Goal: Task Accomplishment & Management: Complete application form

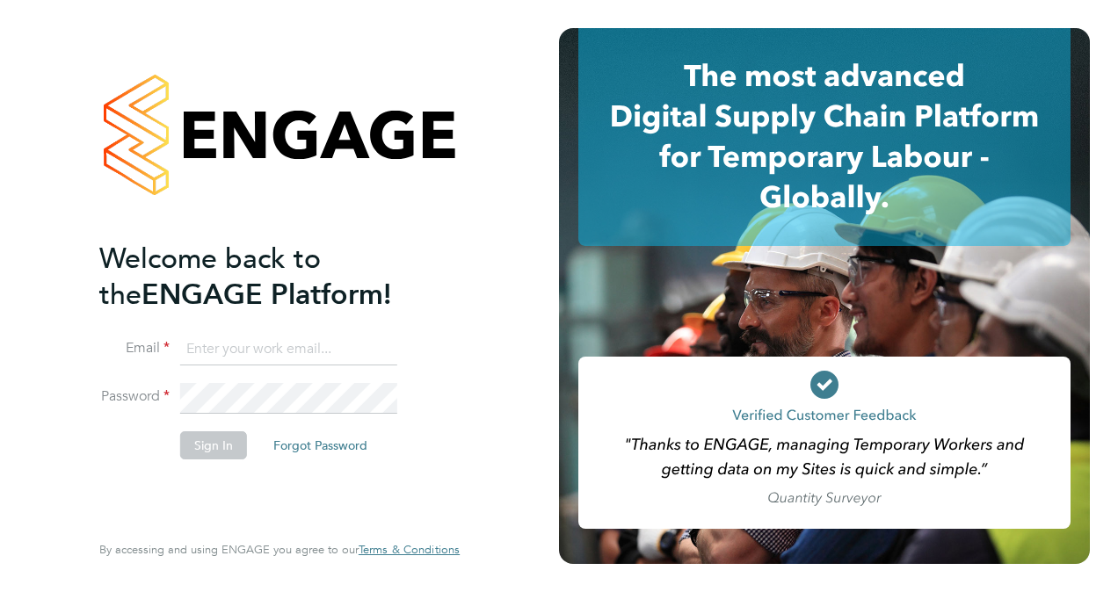
click at [209, 336] on input at bounding box center [288, 350] width 217 height 32
type input "Jackie.cheetham@bms.com"
click at [208, 447] on button "Sign In" at bounding box center [213, 446] width 67 height 28
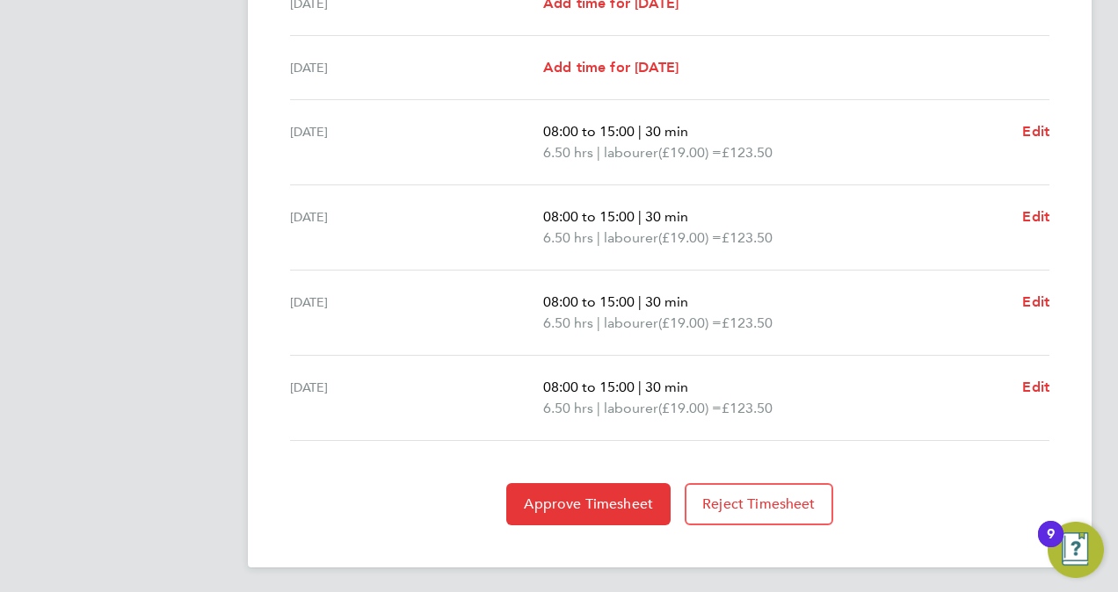
scroll to position [565, 0]
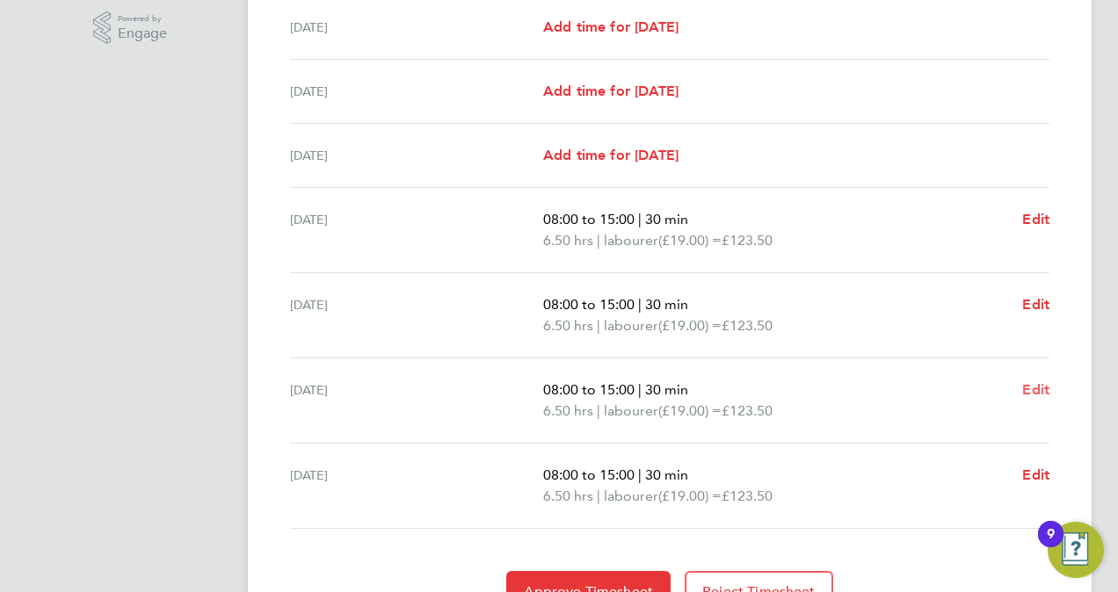
click at [1040, 385] on span "Edit" at bounding box center [1035, 389] width 27 height 17
select select "30"
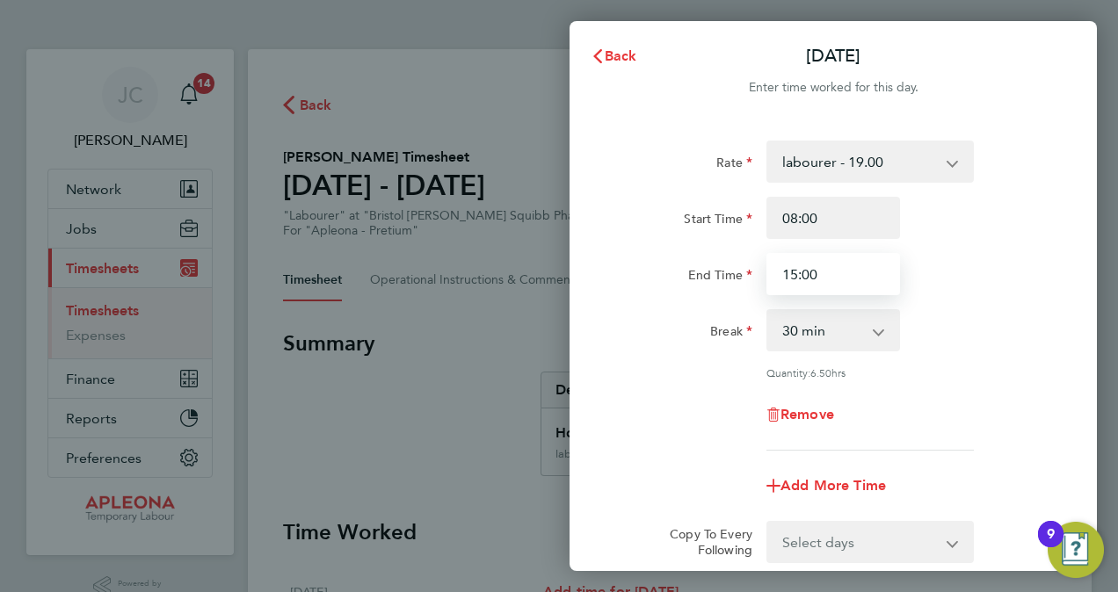
drag, startPoint x: 828, startPoint y: 274, endPoint x: 774, endPoint y: 280, distance: 53.9
click at [774, 280] on input "15:00" at bounding box center [833, 274] width 134 height 42
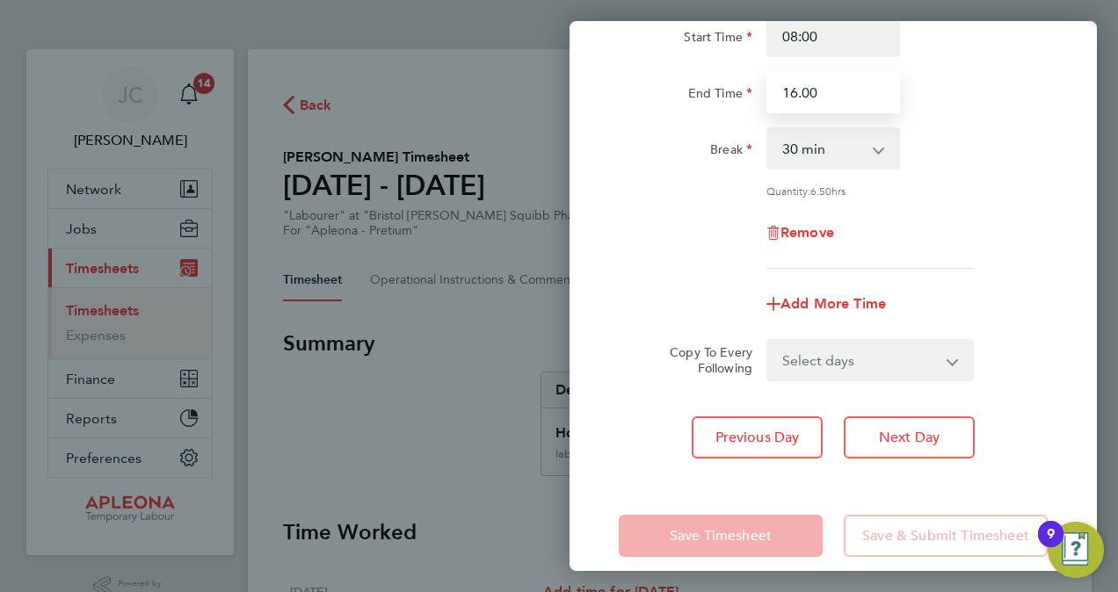
scroll to position [201, 0]
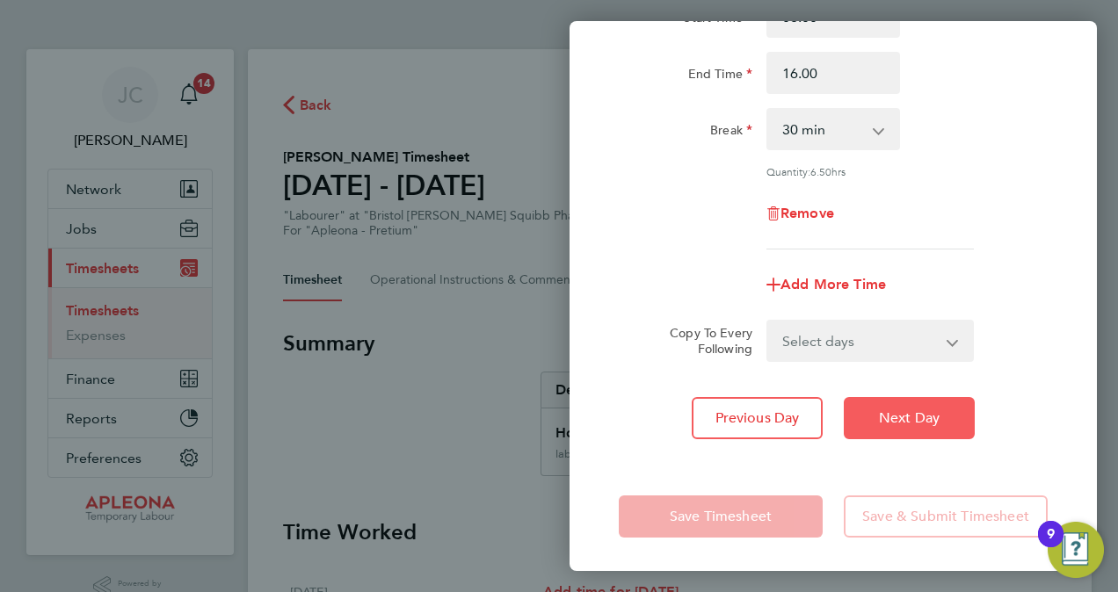
type input "16:00"
click at [891, 417] on span "Next Day" at bounding box center [909, 419] width 61 height 18
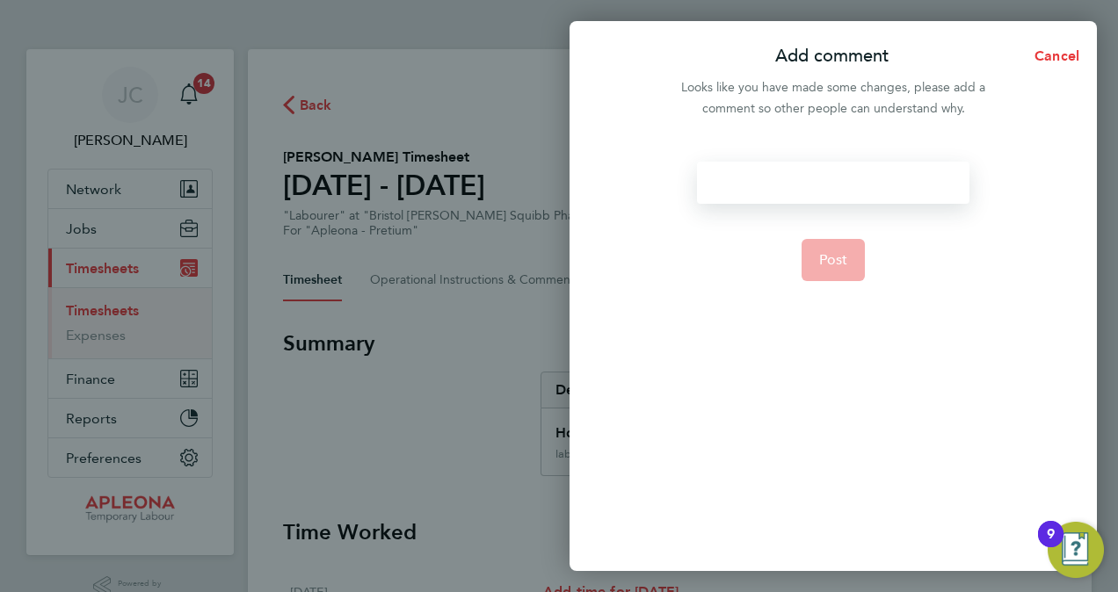
drag, startPoint x: 781, startPoint y: 243, endPoint x: 748, endPoint y: 179, distance: 71.2
click at [748, 179] on div at bounding box center [833, 183] width 272 height 42
click at [748, 176] on div at bounding box center [833, 183] width 272 height 42
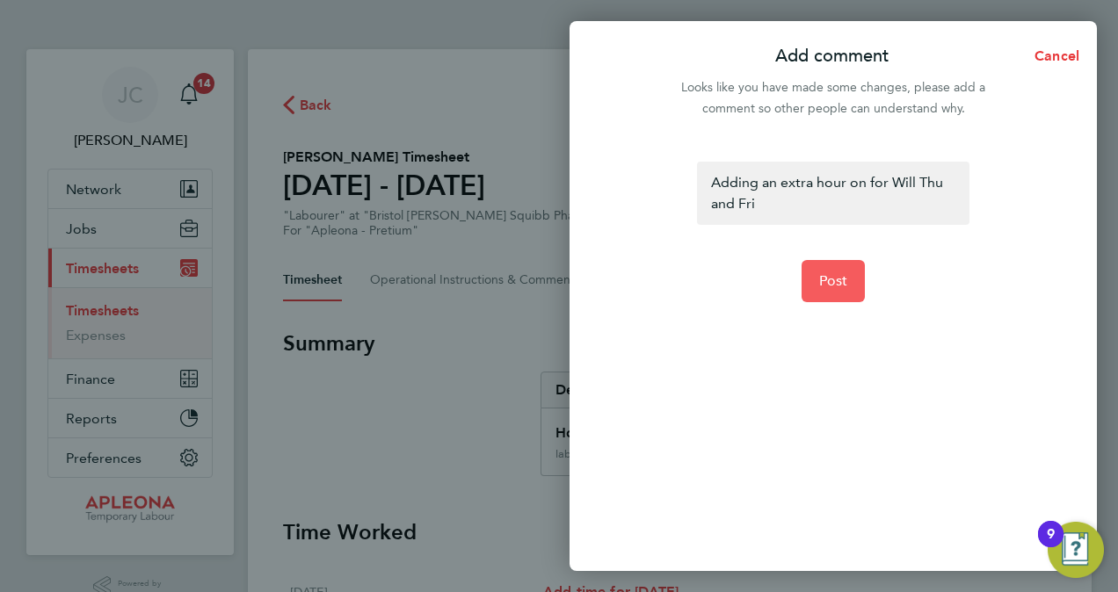
click at [833, 286] on span "Post" at bounding box center [833, 281] width 29 height 18
select select "30"
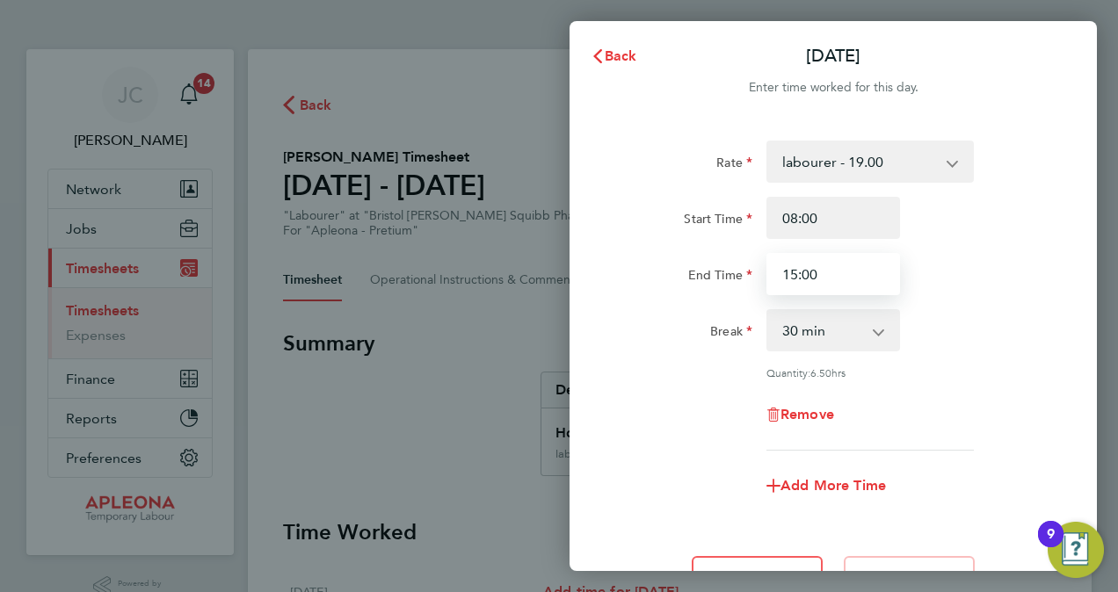
drag, startPoint x: 820, startPoint y: 276, endPoint x: 766, endPoint y: 276, distance: 54.5
click at [766, 276] on input "15:00" at bounding box center [833, 274] width 134 height 42
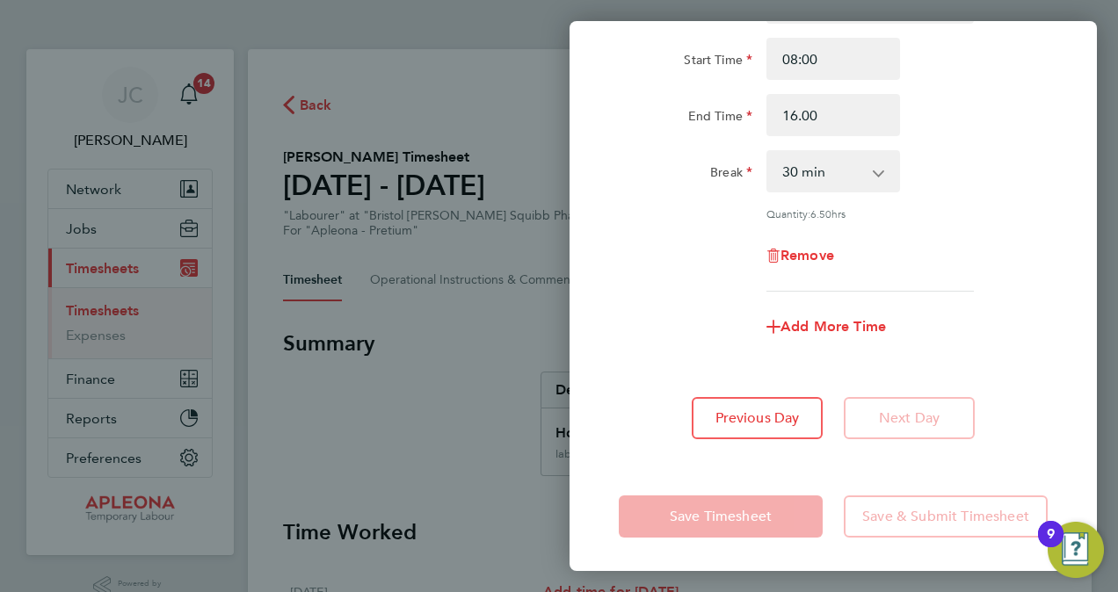
type input "16:00"
click at [977, 323] on div "Add More Time" at bounding box center [833, 327] width 443 height 42
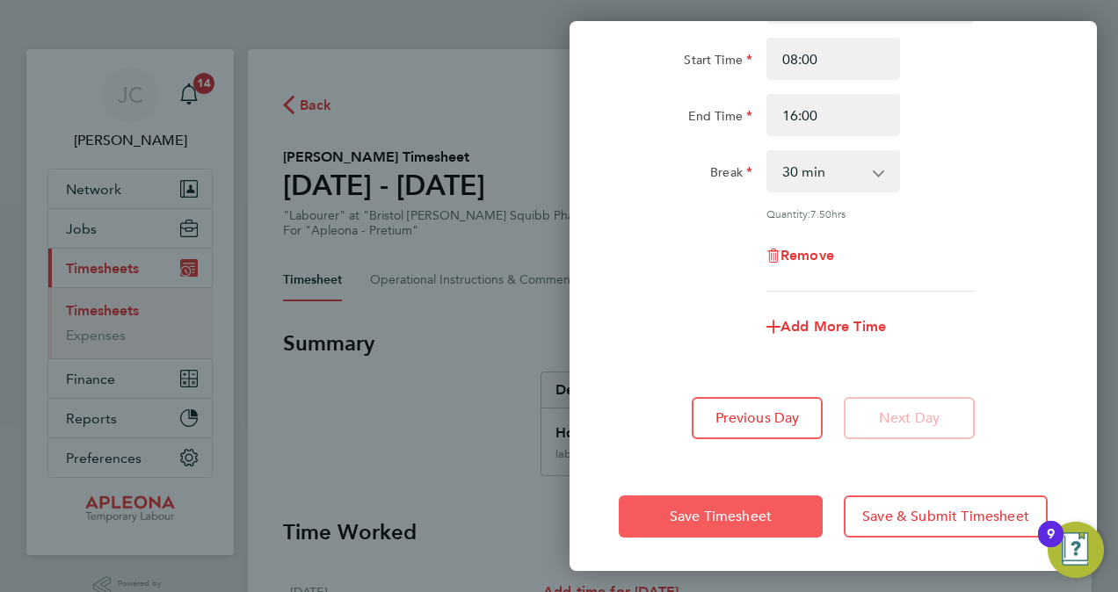
click at [737, 520] on span "Save Timesheet" at bounding box center [721, 517] width 102 height 18
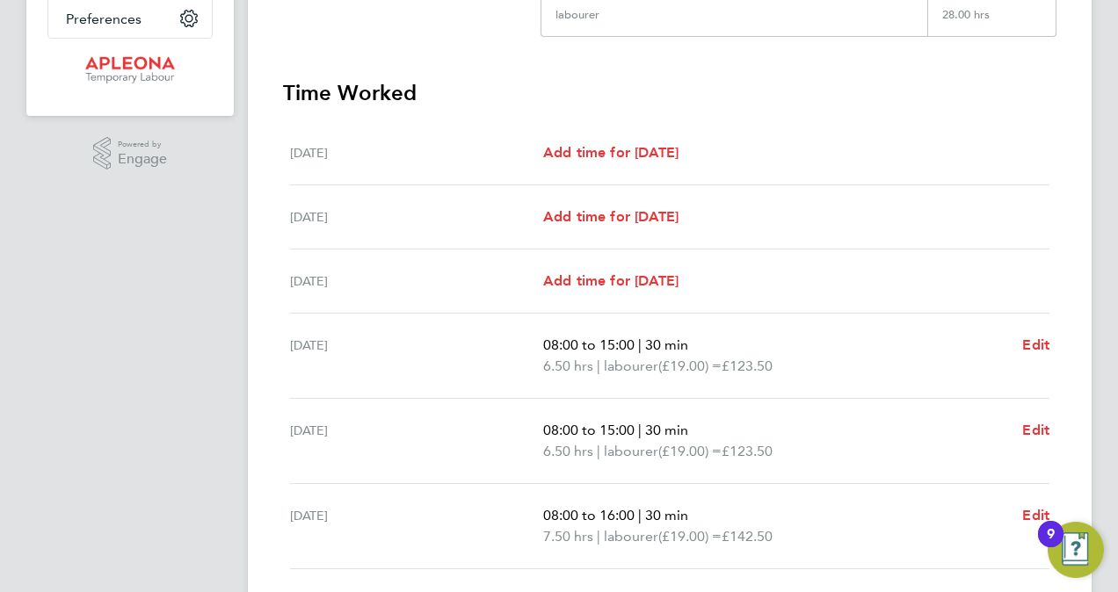
scroll to position [615, 0]
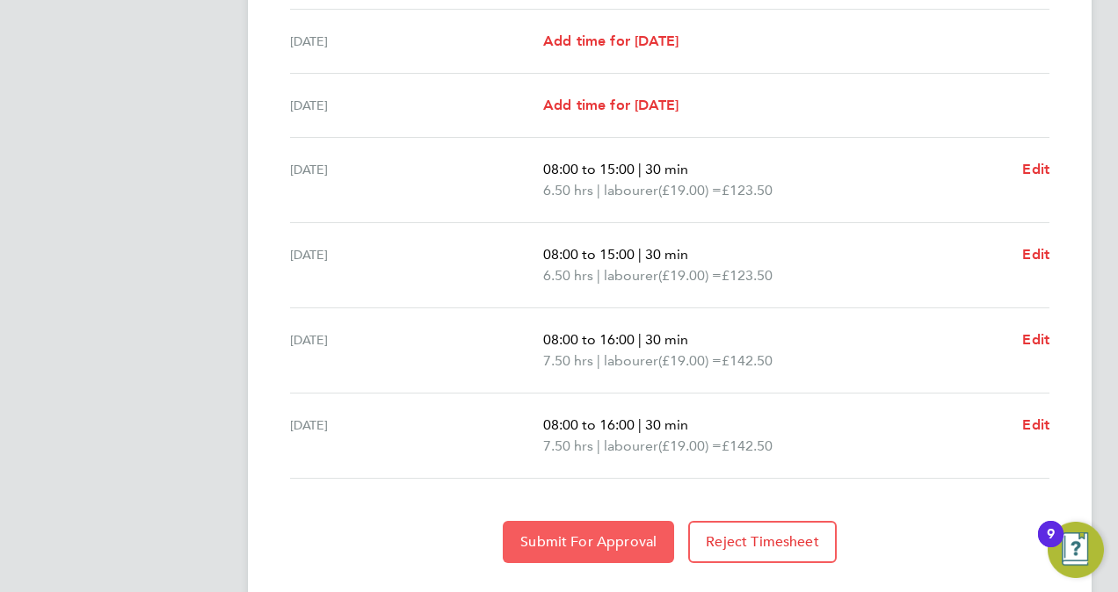
click at [585, 541] on span "Submit For Approval" at bounding box center [588, 543] width 136 height 18
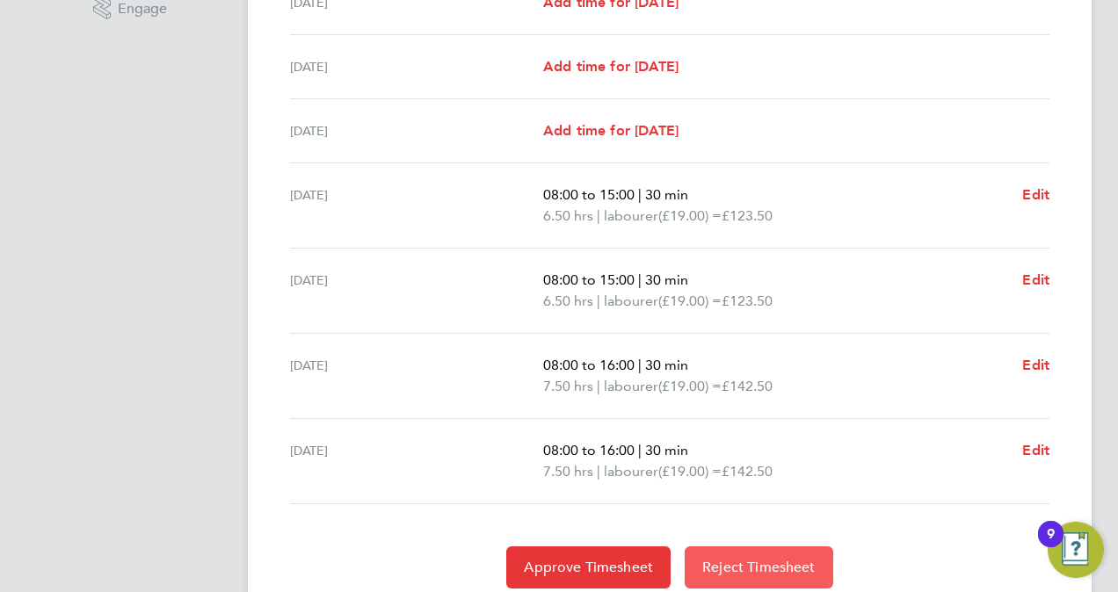
scroll to position [653, 0]
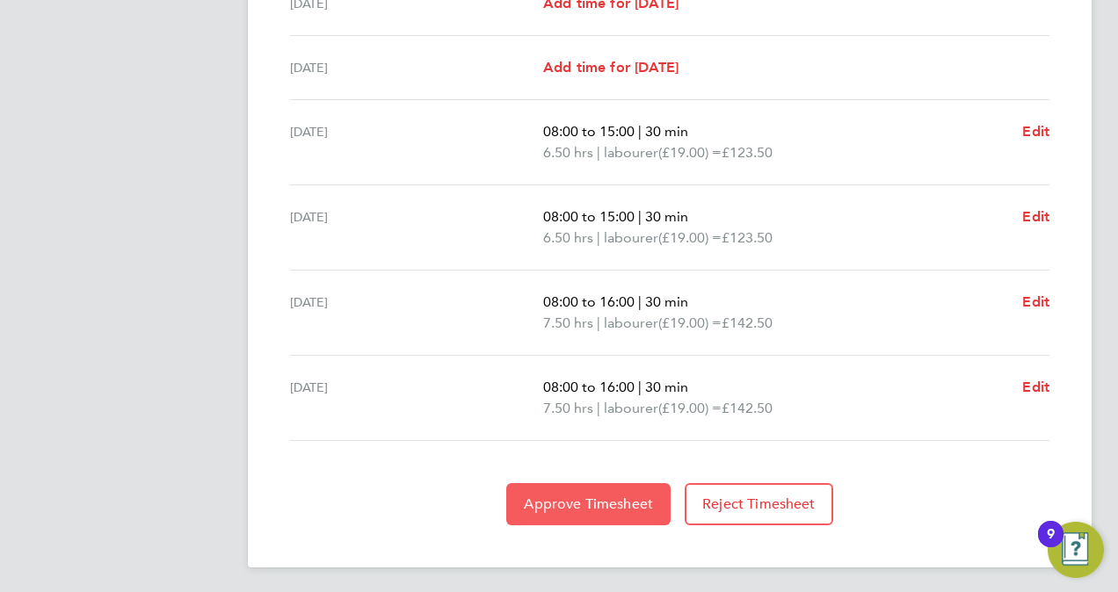
click at [585, 505] on span "Approve Timesheet" at bounding box center [588, 505] width 129 height 18
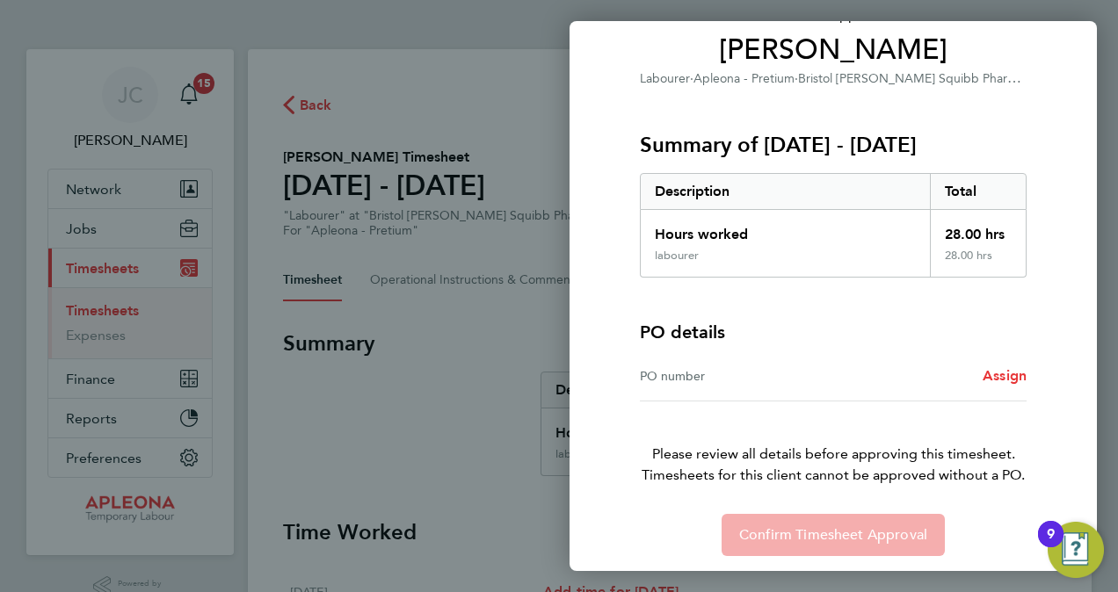
scroll to position [148, 0]
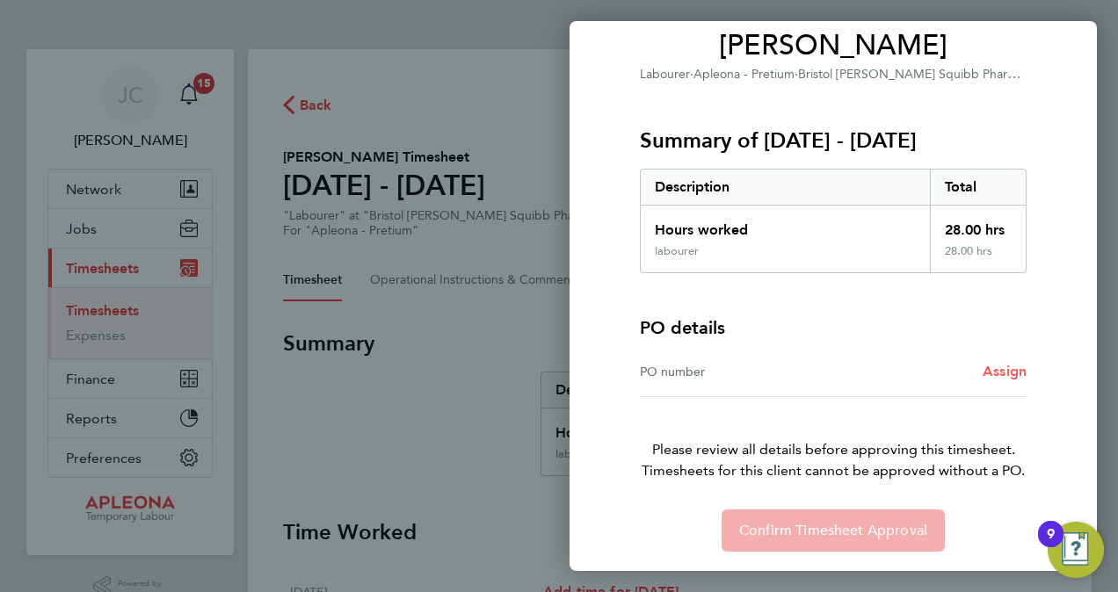
click at [991, 370] on span "Assign" at bounding box center [1005, 371] width 44 height 17
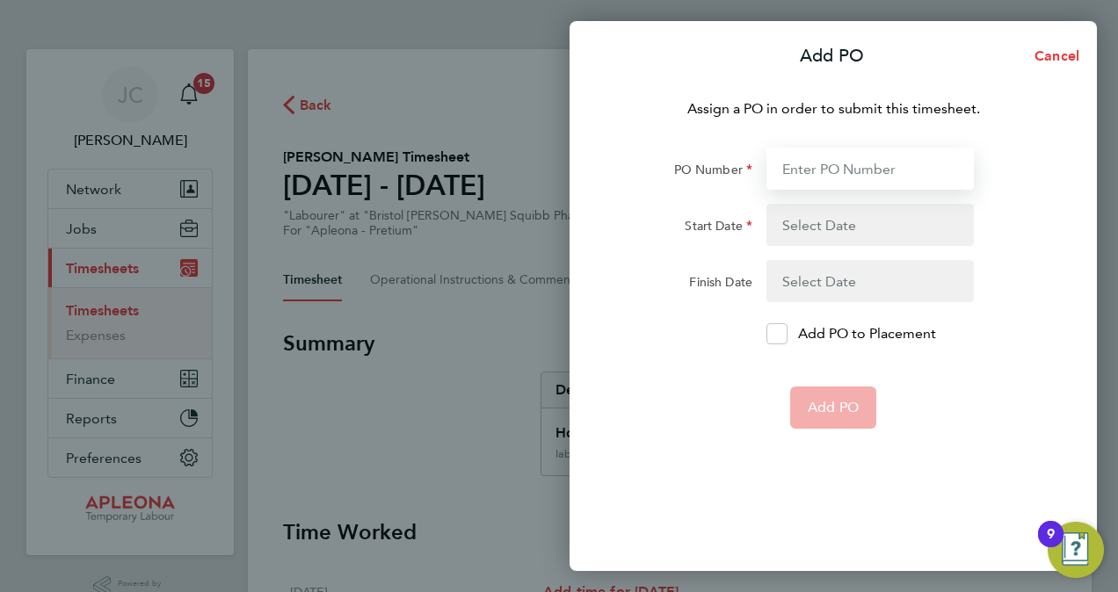
click at [809, 175] on input "PO Number" at bounding box center [869, 169] width 207 height 42
type input "PO2521540"
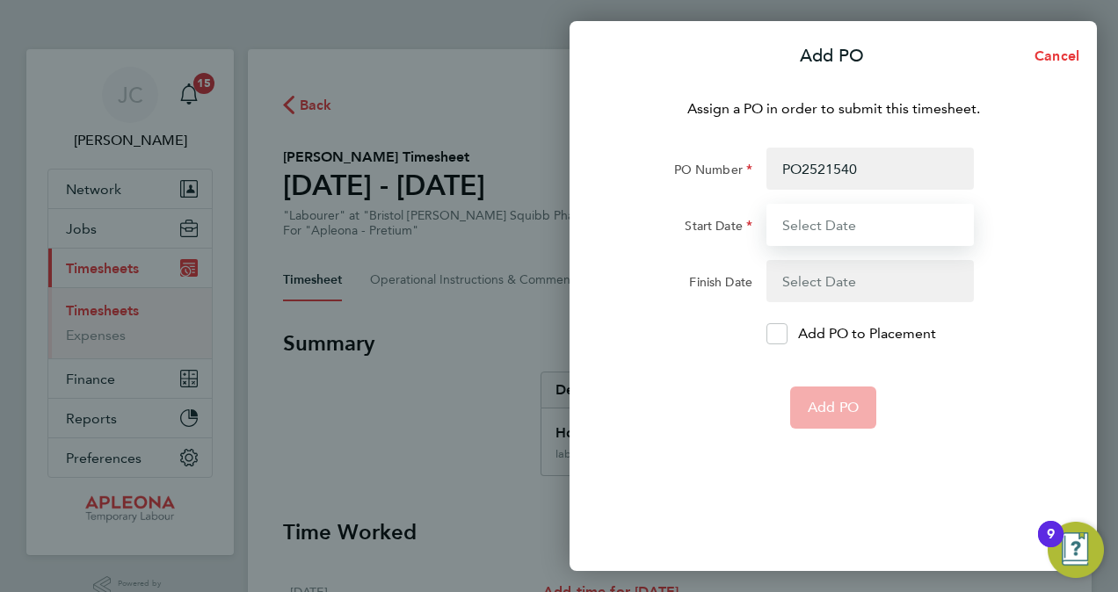
type input "[DATE]"
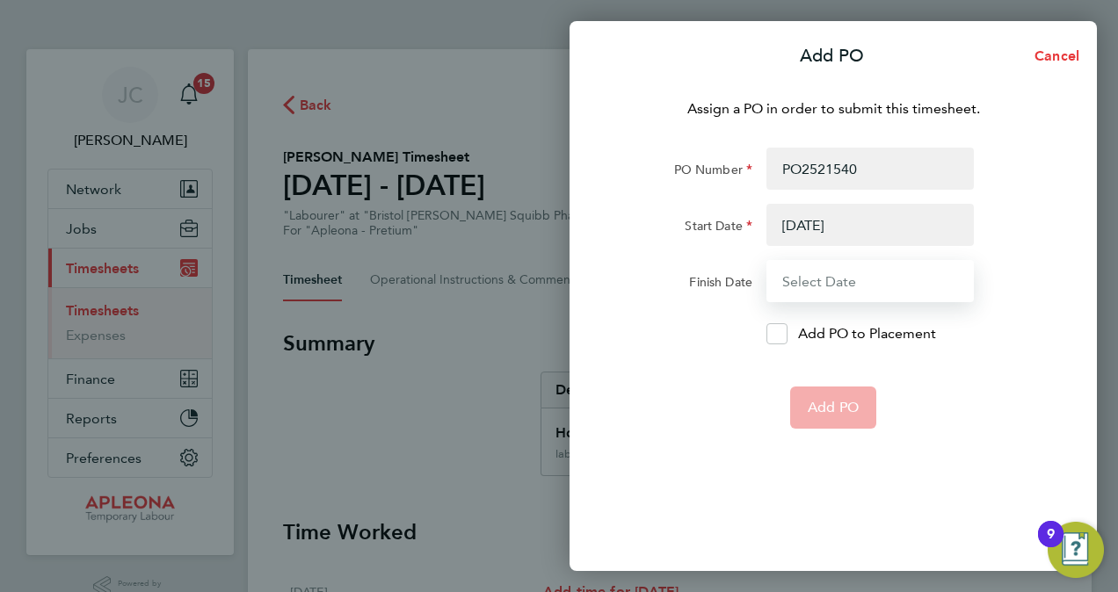
type input "[DATE]"
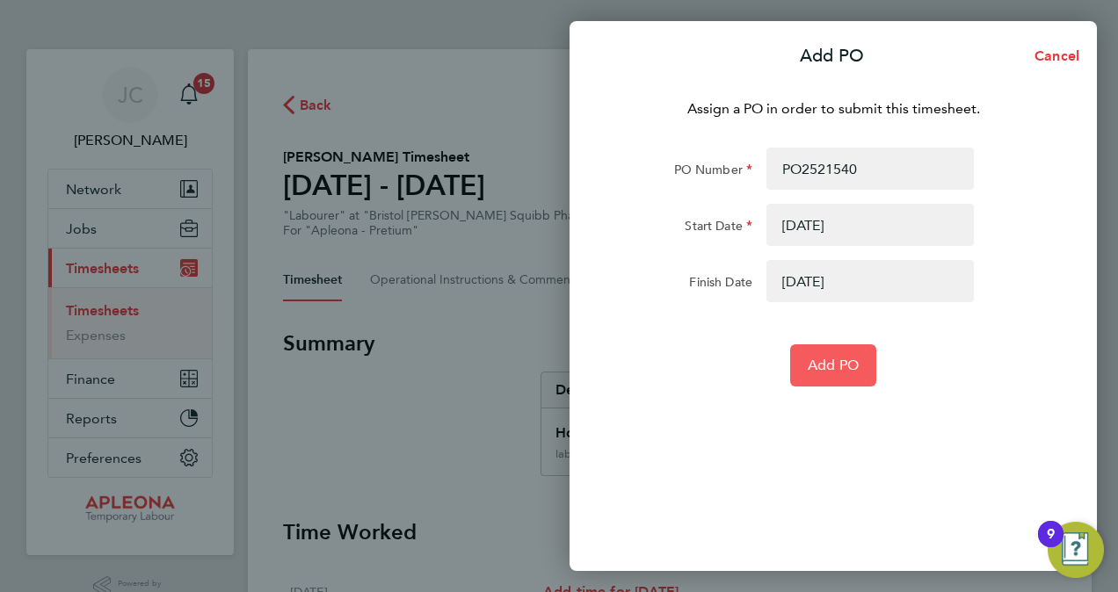
click at [834, 369] on span "Add PO" at bounding box center [833, 366] width 51 height 18
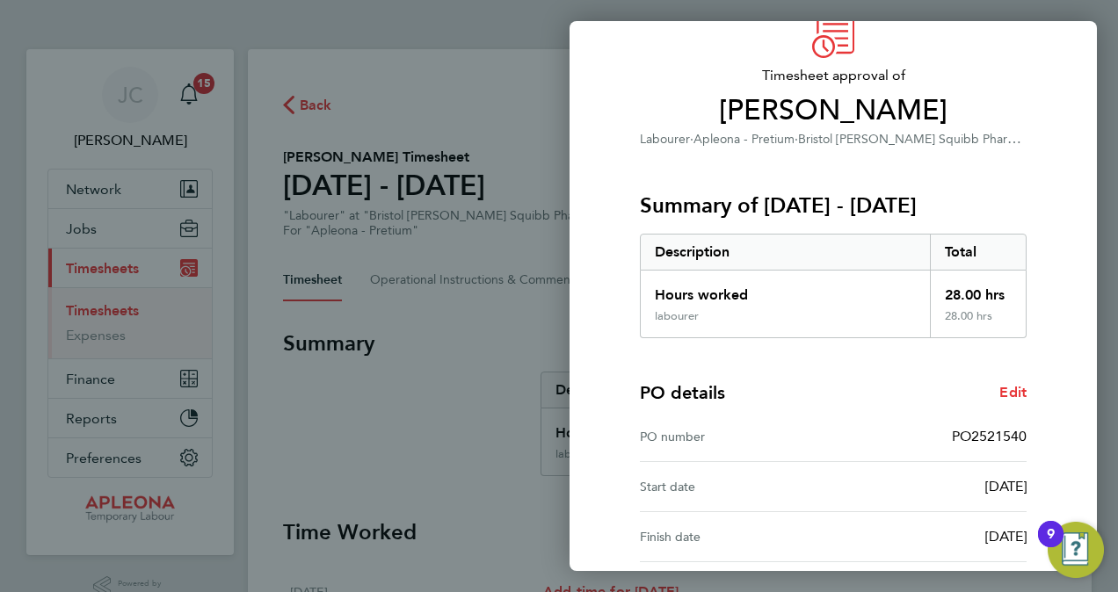
scroll to position [248, 0]
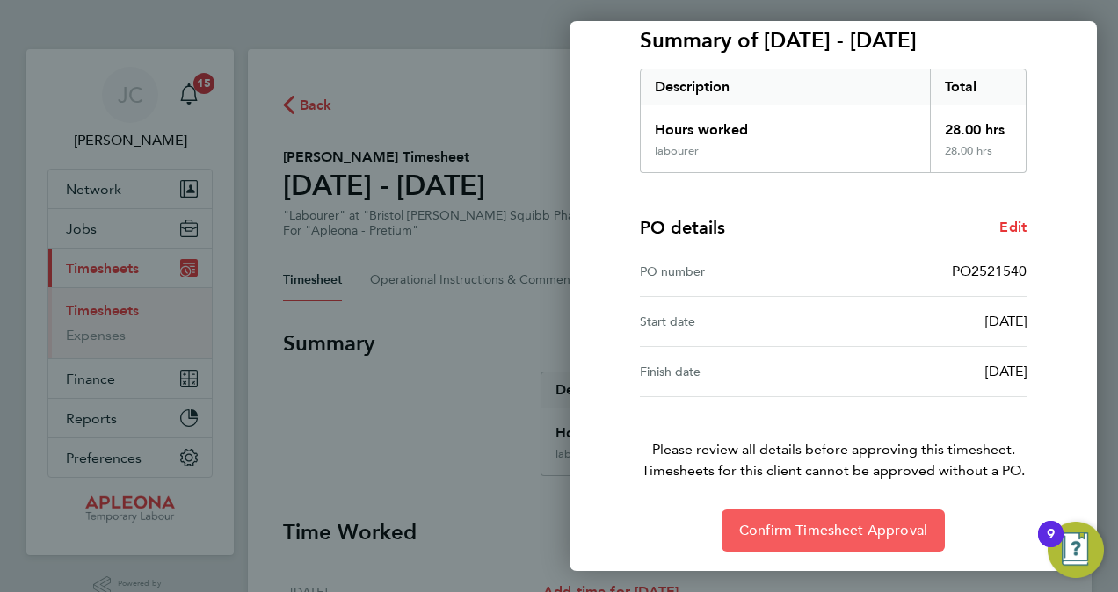
click at [833, 529] on span "Confirm Timesheet Approval" at bounding box center [833, 531] width 188 height 18
